Goal: Check status: Check status

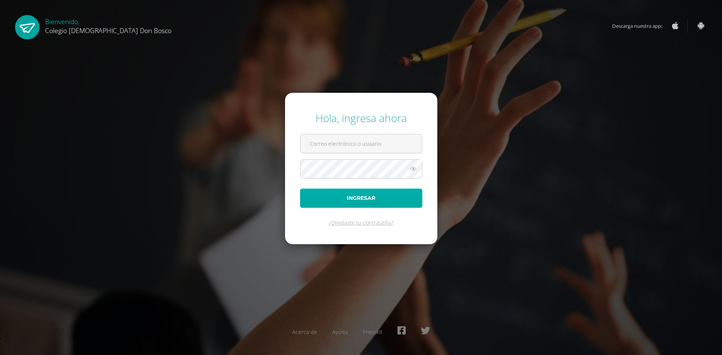
type input "[PERSON_NAME][EMAIL_ADDRESS][DOMAIN_NAME]"
click at [359, 202] on button "Ingresar" at bounding box center [361, 198] width 122 height 19
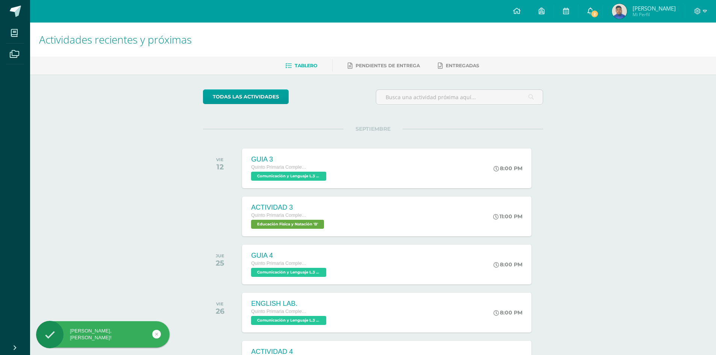
click at [594, 15] on span at bounding box center [591, 11] width 6 height 8
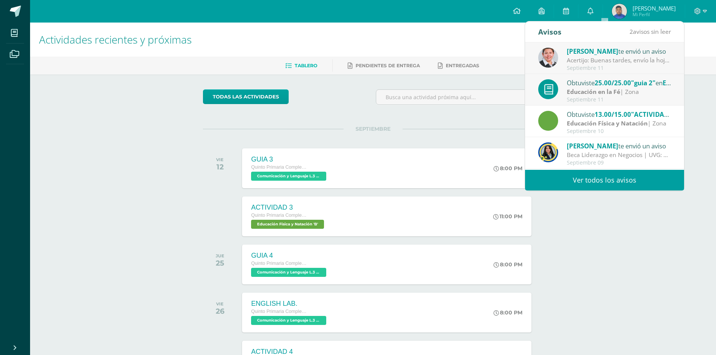
click at [624, 65] on div "Septiembre 11" at bounding box center [619, 68] width 105 height 6
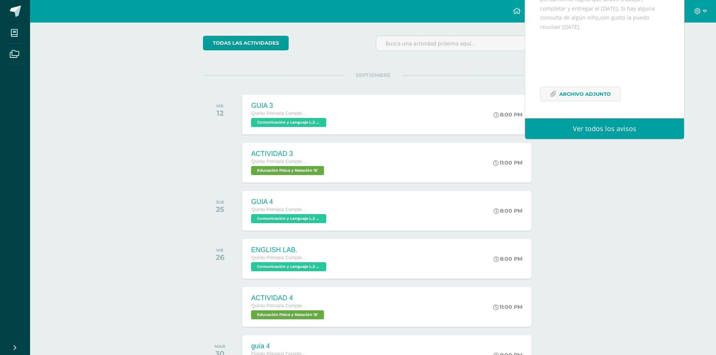
scroll to position [121, 0]
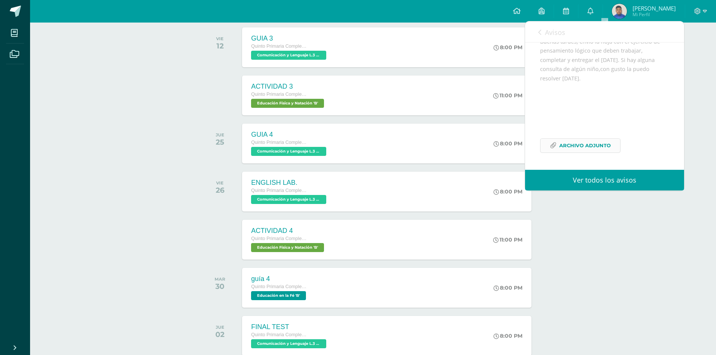
click at [576, 144] on span "Archivo Adjunto" at bounding box center [586, 146] width 52 height 14
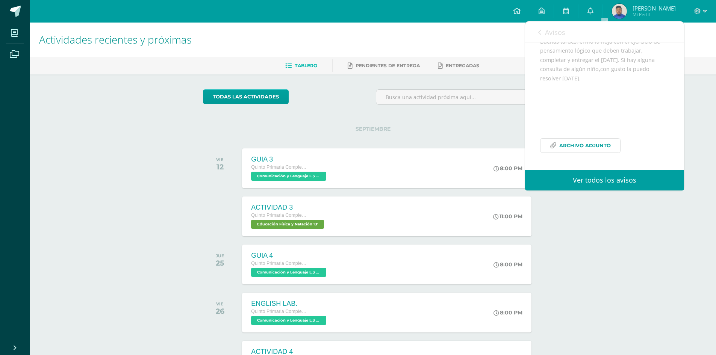
scroll to position [83, 0]
click at [592, 144] on span "Archivo Adjunto" at bounding box center [586, 146] width 52 height 14
drag, startPoint x: 596, startPoint y: 213, endPoint x: 363, endPoint y: 171, distance: 237.3
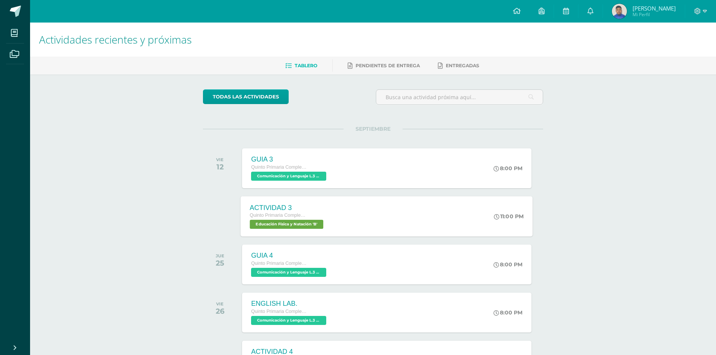
click at [307, 210] on div "ACTIVIDAD 3" at bounding box center [288, 208] width 76 height 8
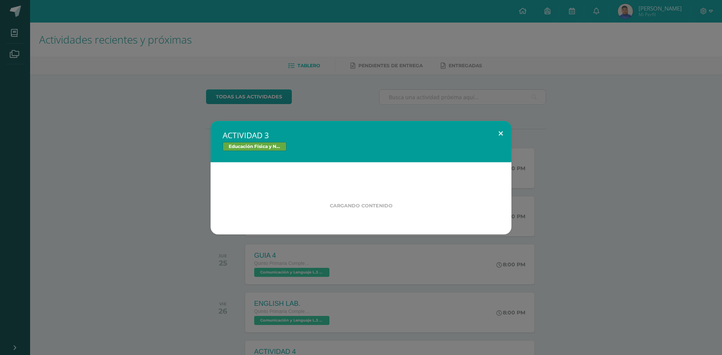
click at [496, 132] on button at bounding box center [500, 134] width 21 height 26
